Goal: Information Seeking & Learning: Understand process/instructions

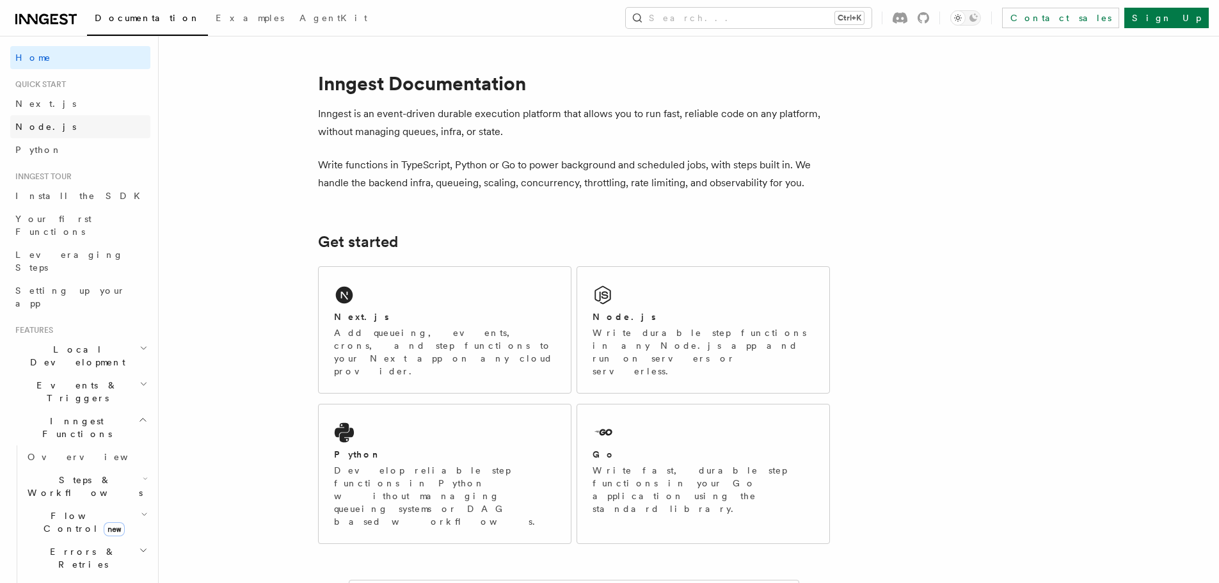
click at [46, 131] on span "Node.js" at bounding box center [45, 127] width 61 height 10
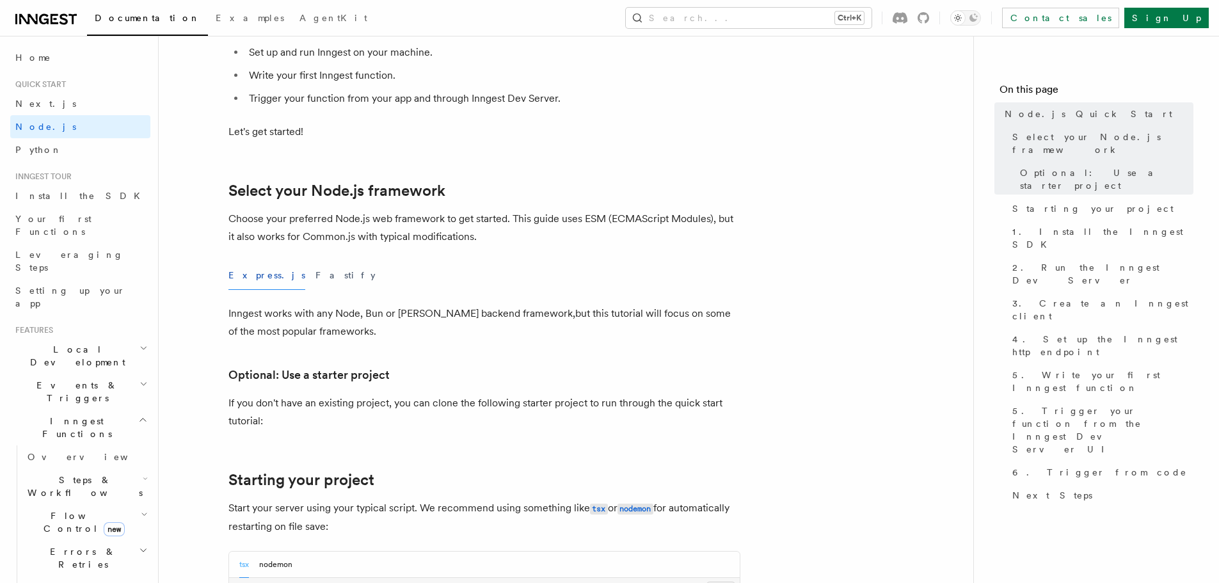
scroll to position [448, 0]
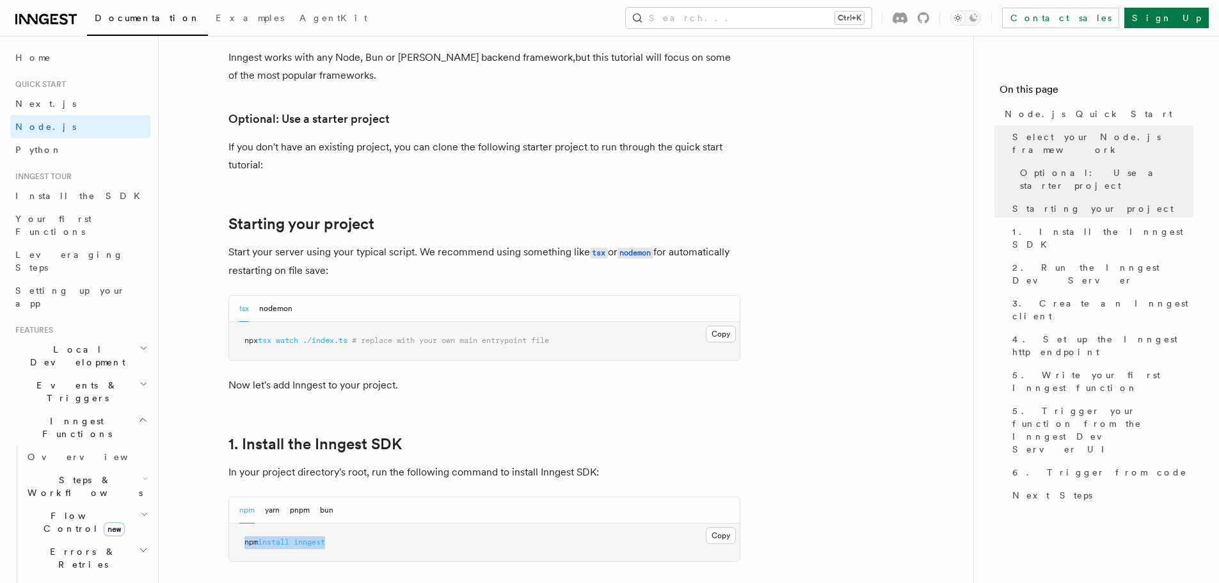
drag, startPoint x: 332, startPoint y: 550, endPoint x: 192, endPoint y: 539, distance: 140.6
copy span "npm install inngest"
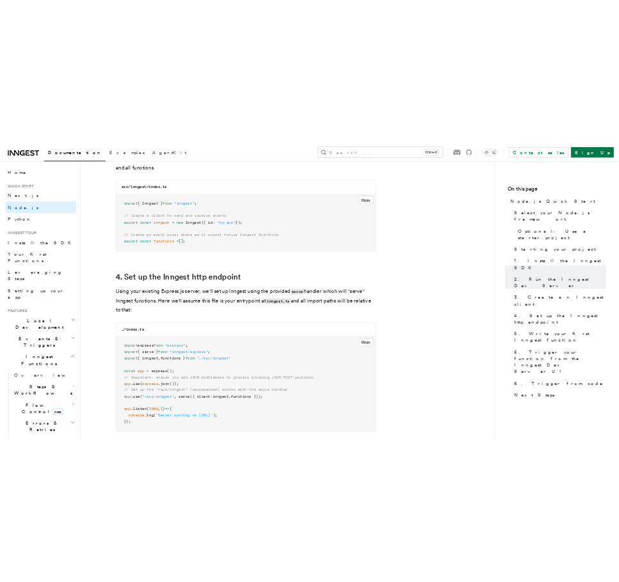
scroll to position [1664, 0]
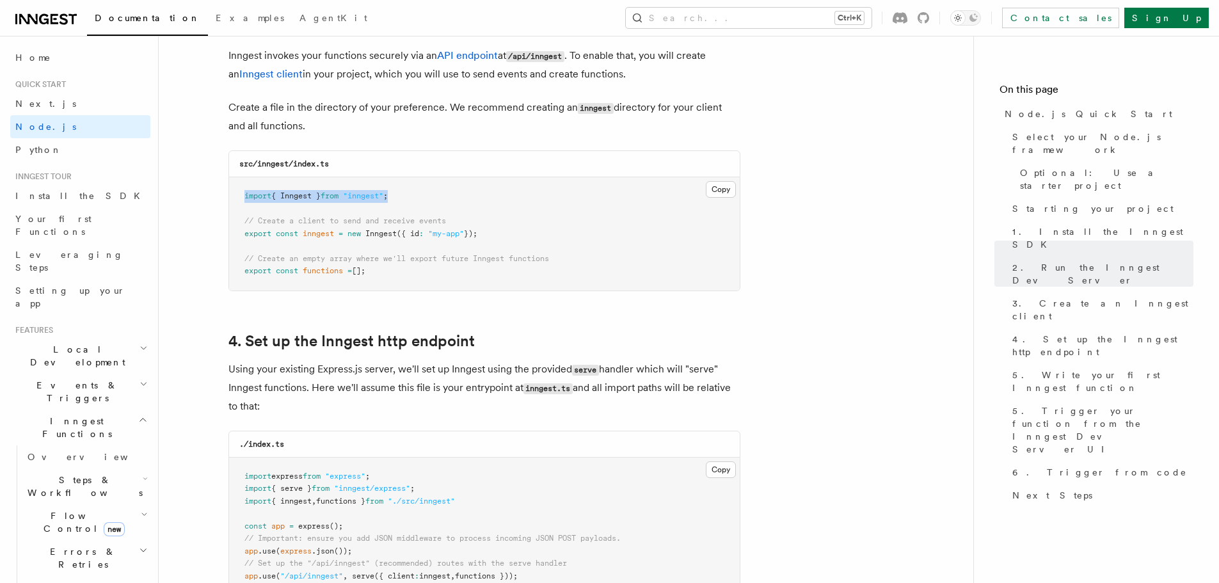
drag, startPoint x: 435, startPoint y: 195, endPoint x: 163, endPoint y: 189, distance: 272.0
copy span "import { Inngest } from "inngest" ;"
drag, startPoint x: 477, startPoint y: 236, endPoint x: 184, endPoint y: 192, distance: 295.8
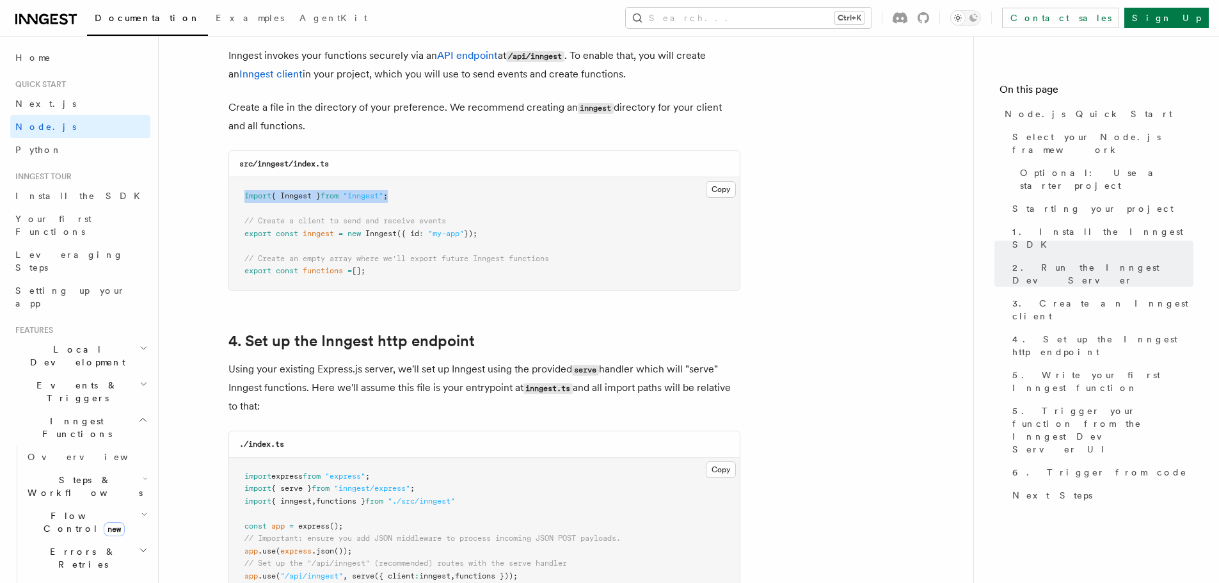
copy code "import { Inngest } from "inngest" ; // Create a client to send and receive even…"
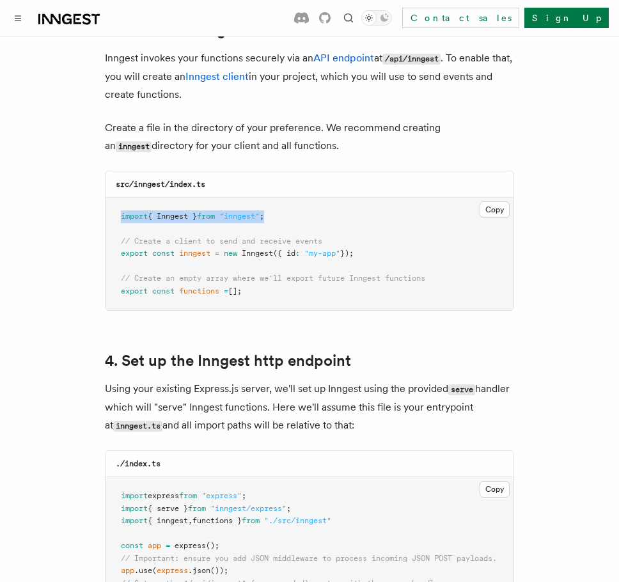
drag, startPoint x: 175, startPoint y: 267, endPoint x: 99, endPoint y: 261, distance: 77.0
copy code "// Create an empty array where we'll export future Inngest functions export con…"
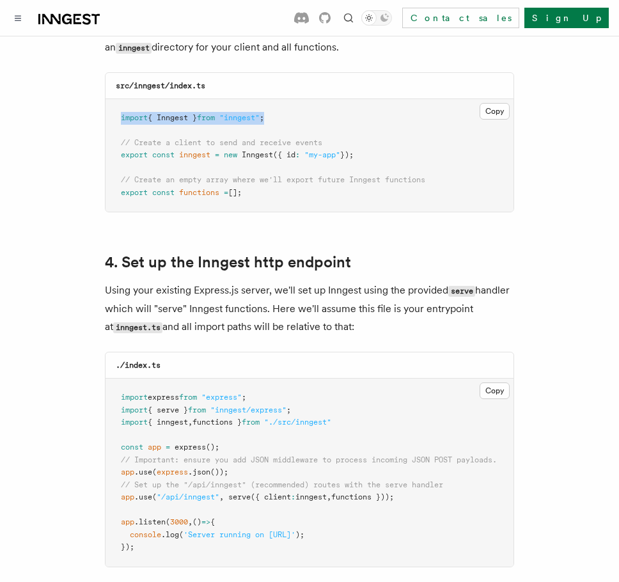
scroll to position [1856, 0]
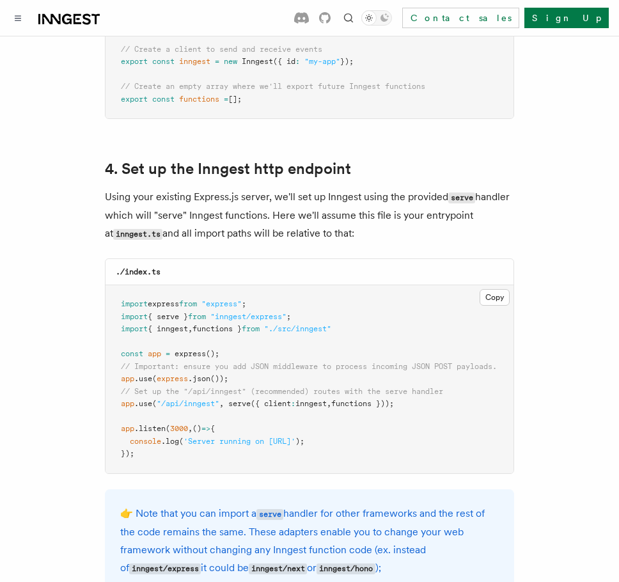
drag, startPoint x: 421, startPoint y: 388, endPoint x: 94, endPoint y: 375, distance: 327.3
copy code "// Set up the "/api/inngest" (recommended) routes with the serve handler app .u…"
drag, startPoint x: 318, startPoint y: 302, endPoint x: 310, endPoint y: 301, distance: 8.3
click at [310, 301] on pre "import express from "express" ; import { serve } from "inngest/express" ; impor…" at bounding box center [310, 379] width 408 height 188
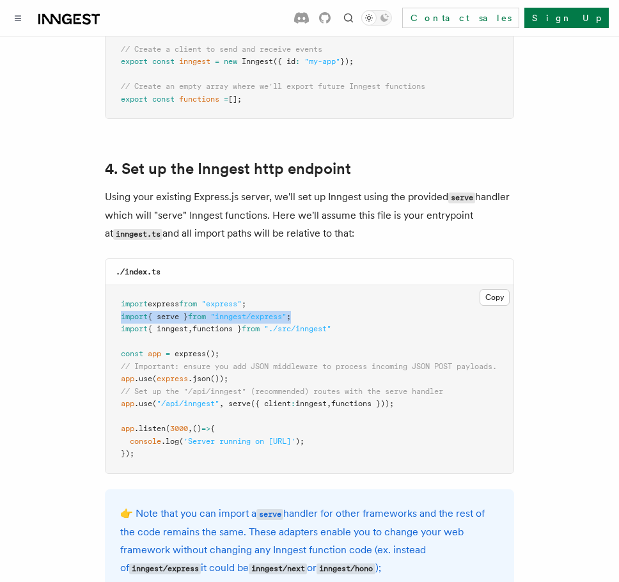
drag, startPoint x: 310, startPoint y: 298, endPoint x: 101, endPoint y: 297, distance: 209.3
drag, startPoint x: 363, startPoint y: 314, endPoint x: 72, endPoint y: 298, distance: 291.6
copy code "import { serve } from "inngest/express" ; import { inngest , functions } from "…"
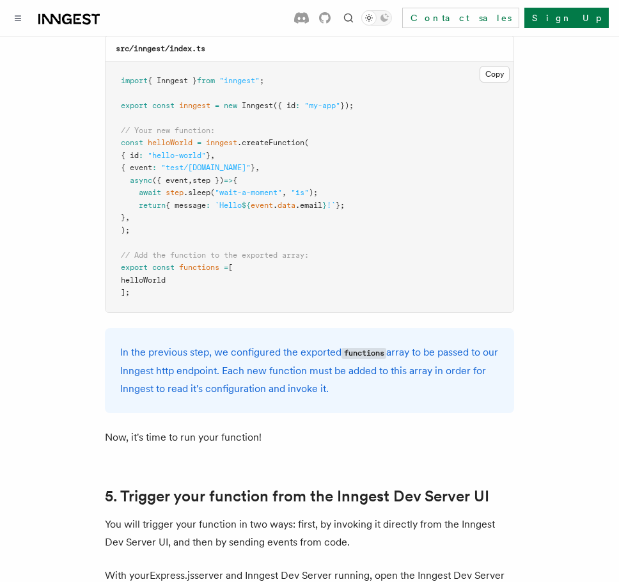
scroll to position [2752, 0]
